Goal: Find specific page/section: Find specific page/section

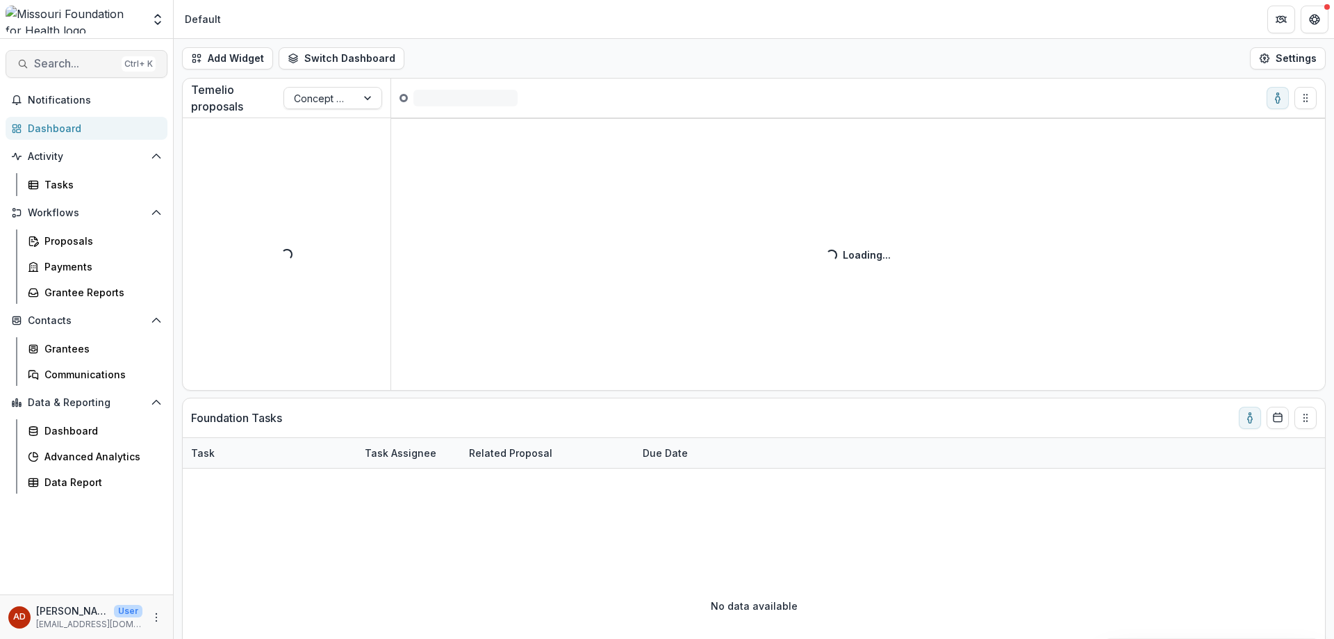
click at [75, 60] on span "Search..." at bounding box center [75, 63] width 82 height 13
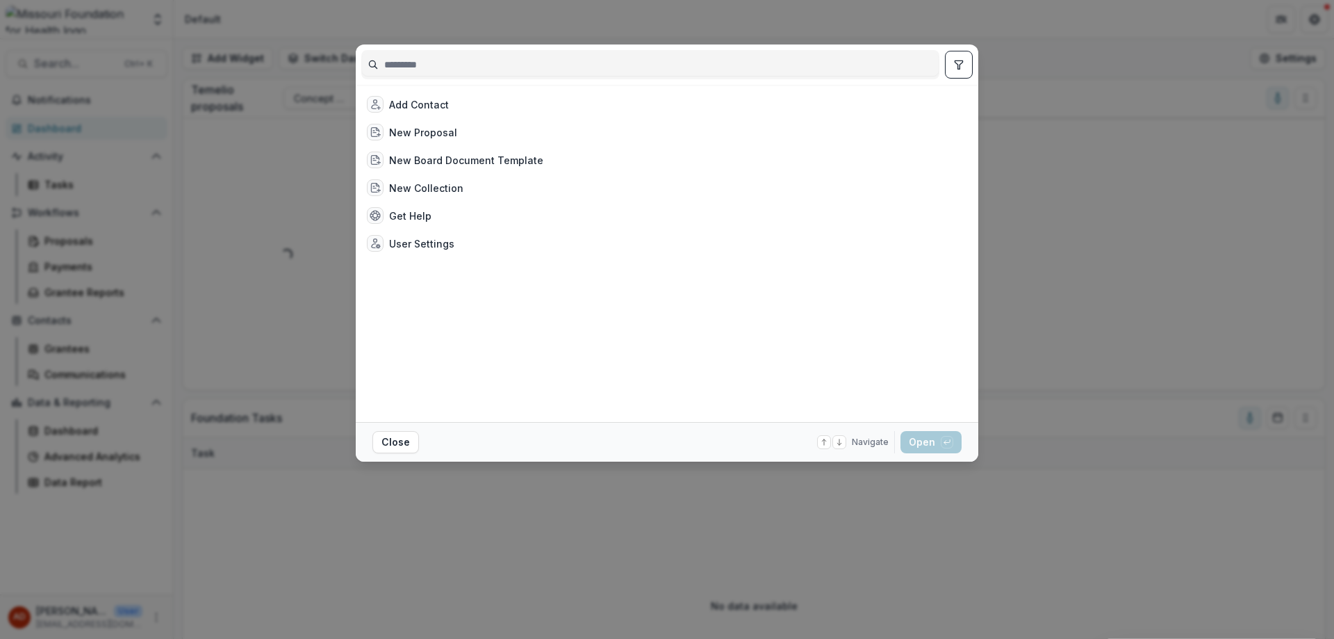
click at [434, 57] on input at bounding box center [650, 65] width 577 height 22
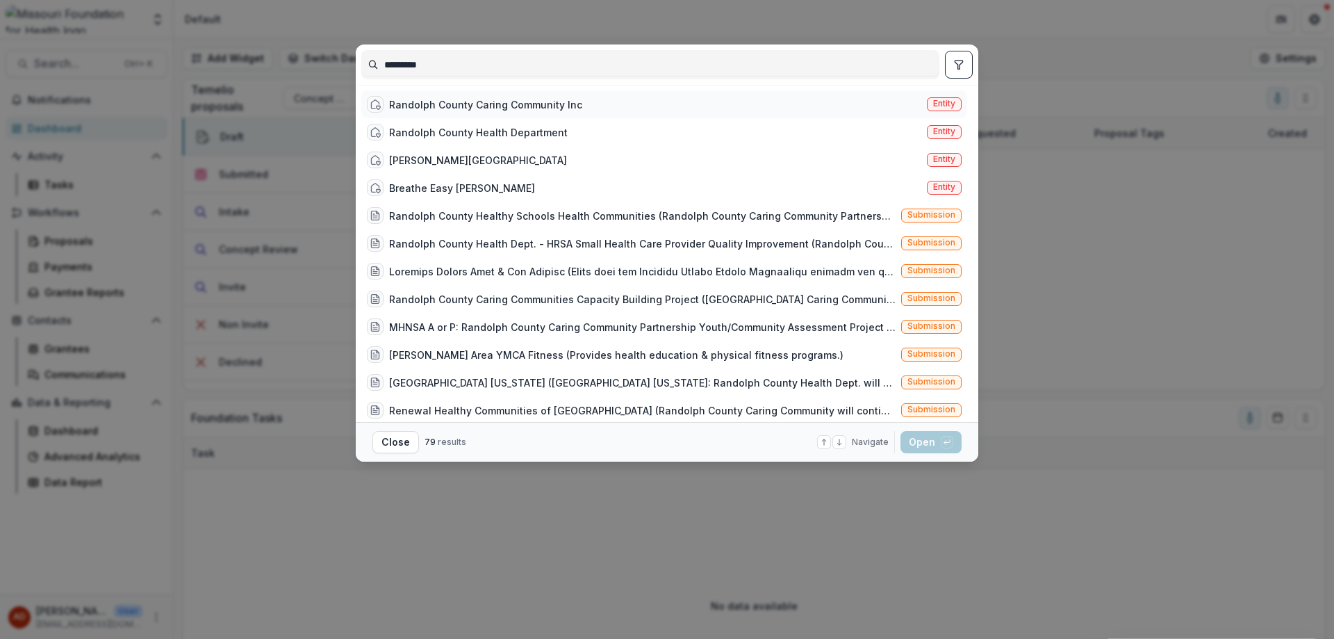
type input "********"
click at [540, 99] on div "Randolph County Caring Community Inc" at bounding box center [485, 104] width 193 height 15
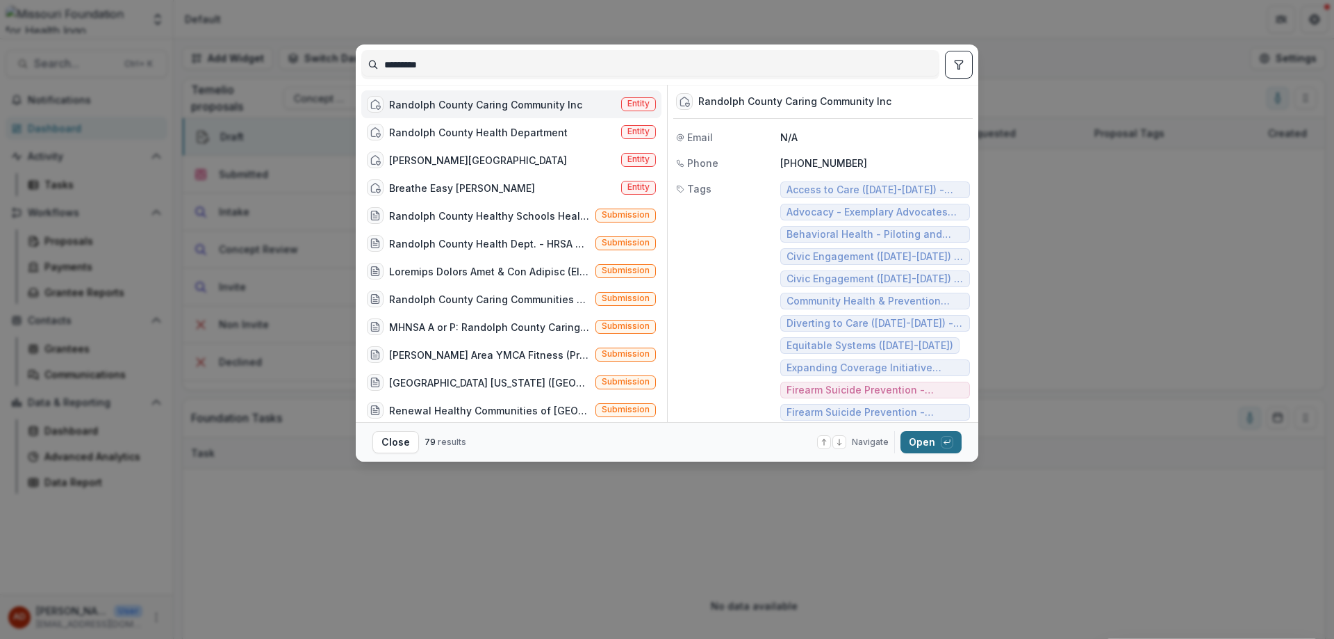
click at [930, 445] on button "Open with enter key" at bounding box center [931, 442] width 61 height 22
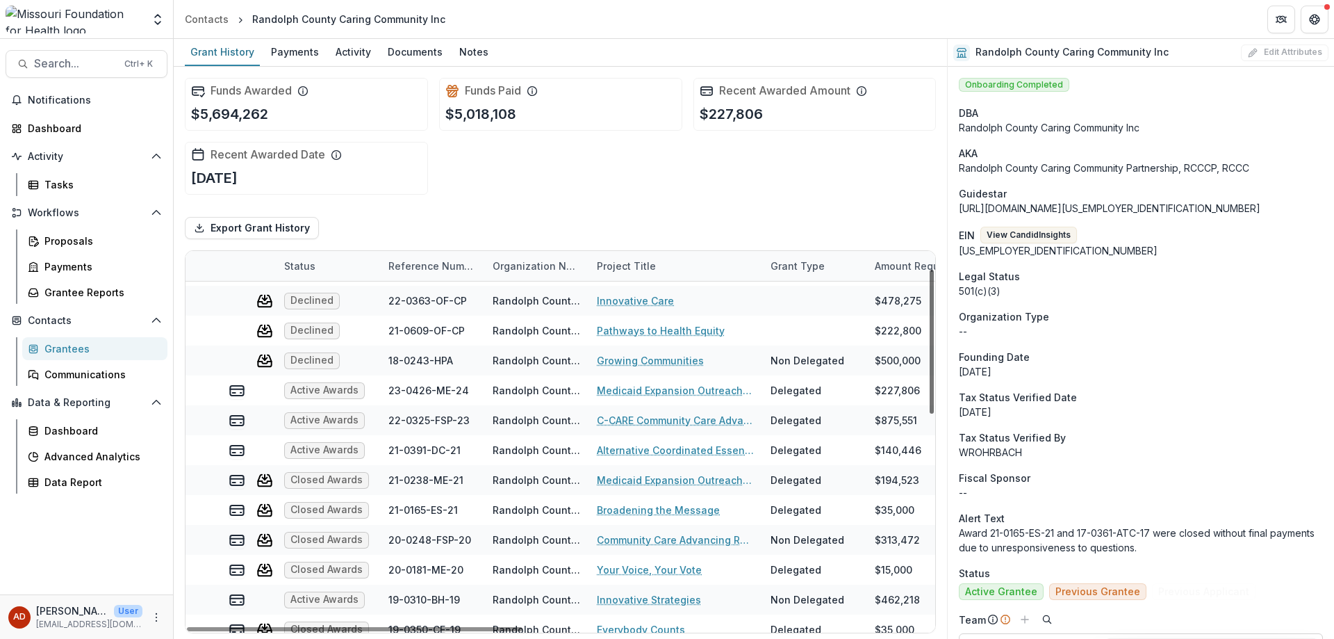
scroll to position [48, 0]
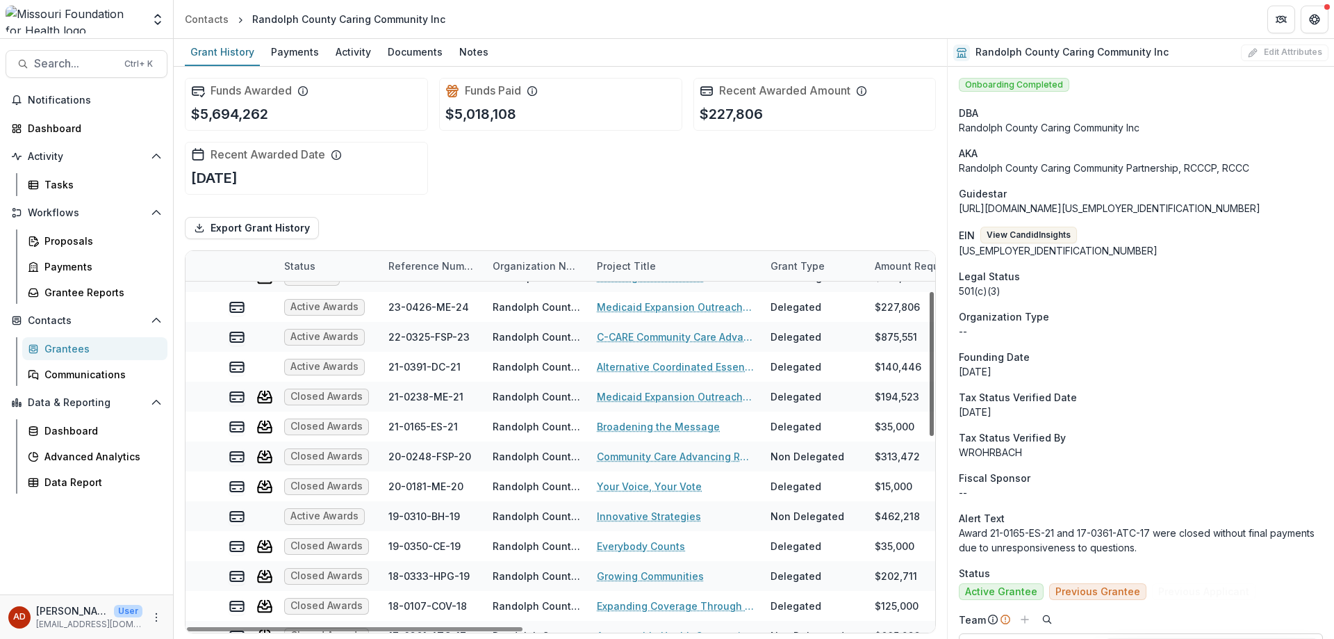
drag, startPoint x: 933, startPoint y: 331, endPoint x: 933, endPoint y: 372, distance: 41.0
click at [933, 372] on div at bounding box center [932, 364] width 4 height 144
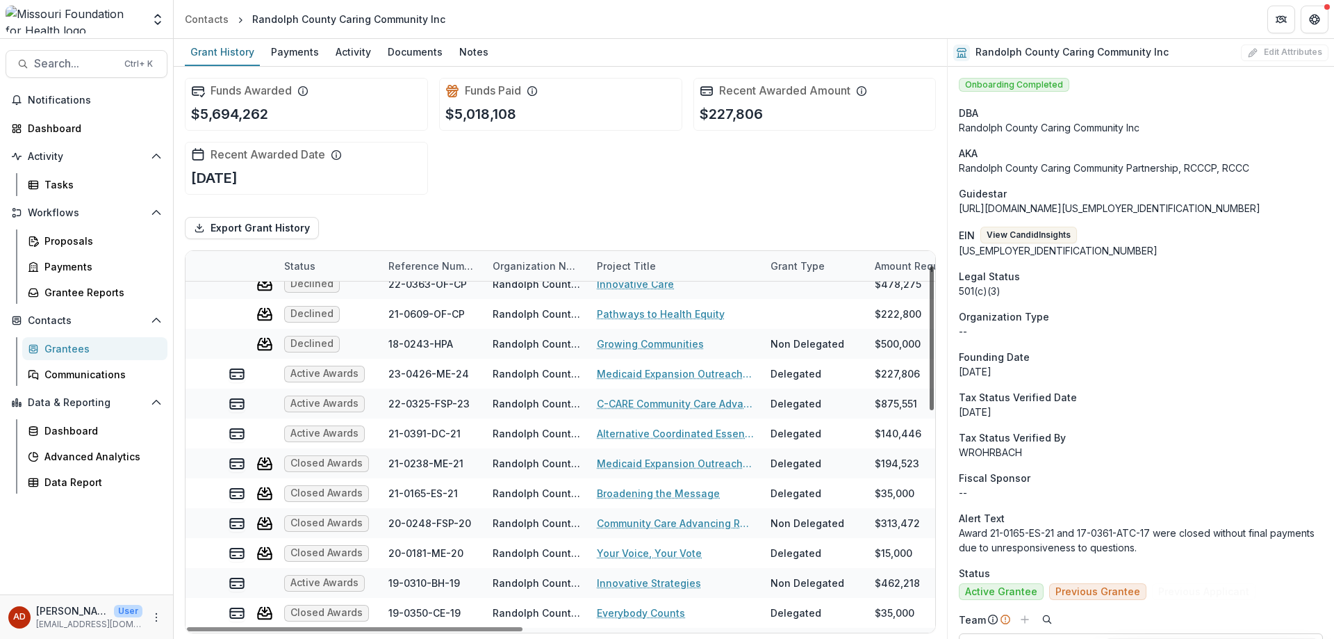
scroll to position [28, 0]
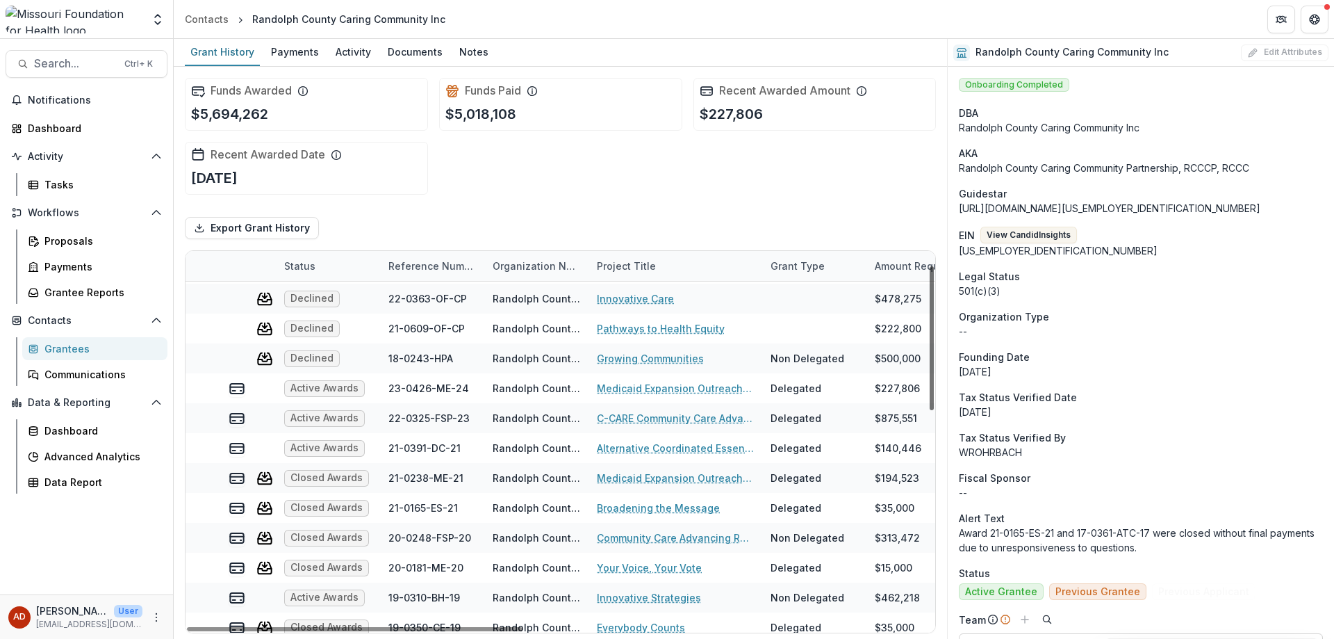
drag, startPoint x: 930, startPoint y: 371, endPoint x: 914, endPoint y: 341, distance: 34.5
click at [930, 341] on div at bounding box center [932, 338] width 4 height 144
